Goal: Navigation & Orientation: Understand site structure

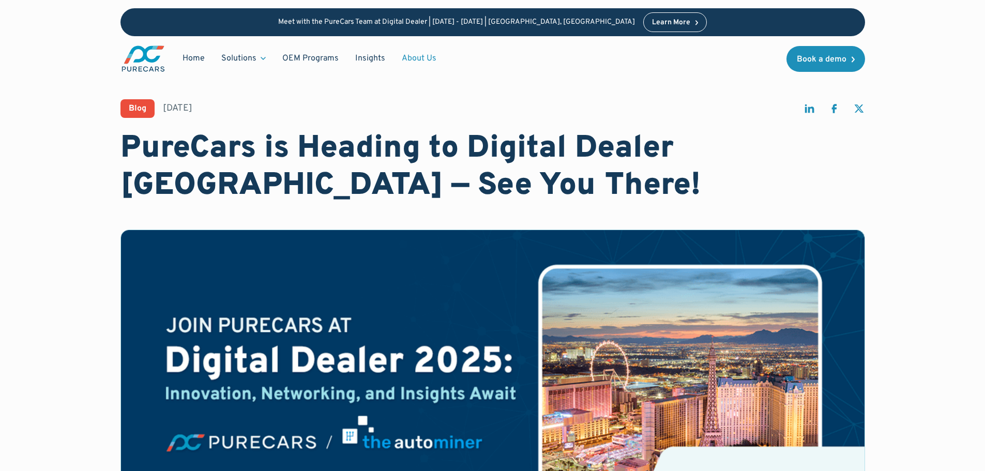
click at [407, 55] on link "About Us" at bounding box center [418, 59] width 51 height 20
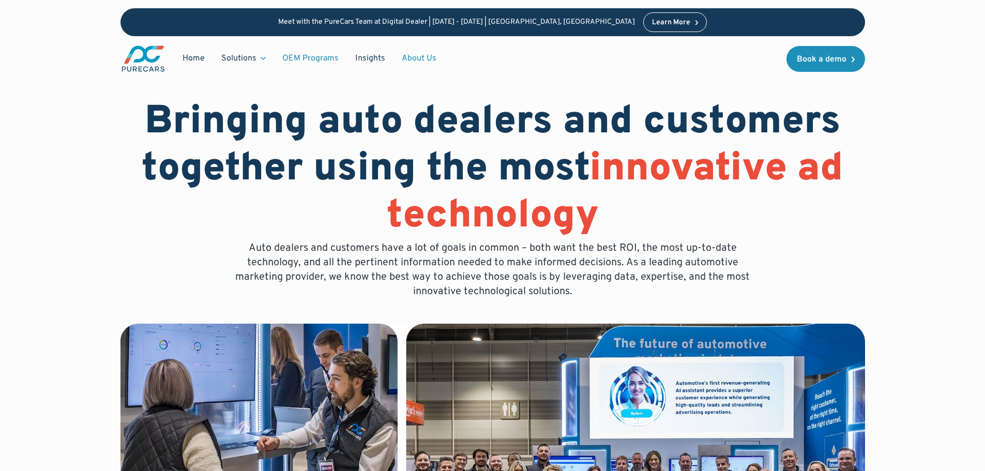
click at [318, 56] on link "OEM Programs" at bounding box center [310, 59] width 73 height 20
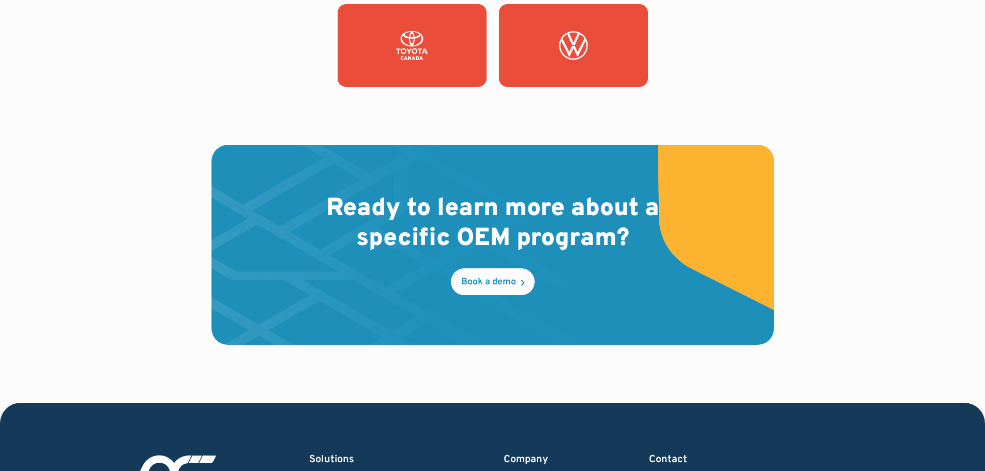
scroll to position [1738, 0]
